Goal: Task Accomplishment & Management: Complete application form

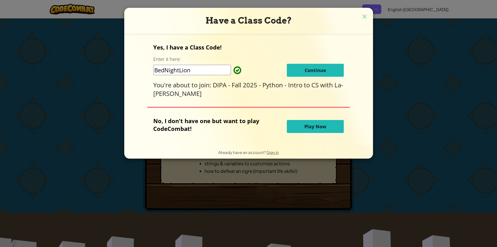
click at [298, 74] on button "Continue" at bounding box center [315, 70] width 57 height 13
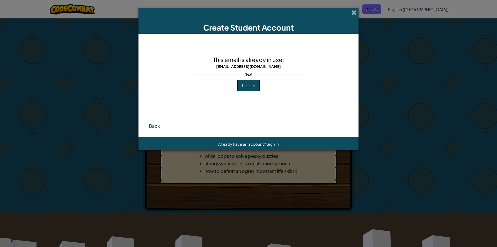
click at [248, 86] on span "Log In" at bounding box center [248, 85] width 13 height 6
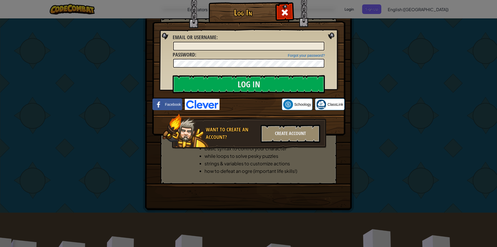
type input "Bello07"
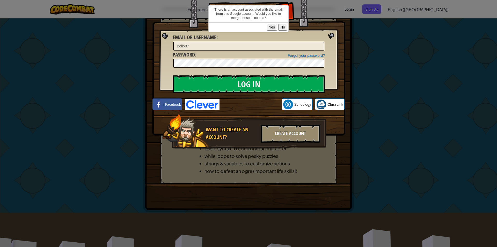
click at [269, 26] on button "Yes" at bounding box center [272, 27] width 10 height 7
